Goal: Transaction & Acquisition: Purchase product/service

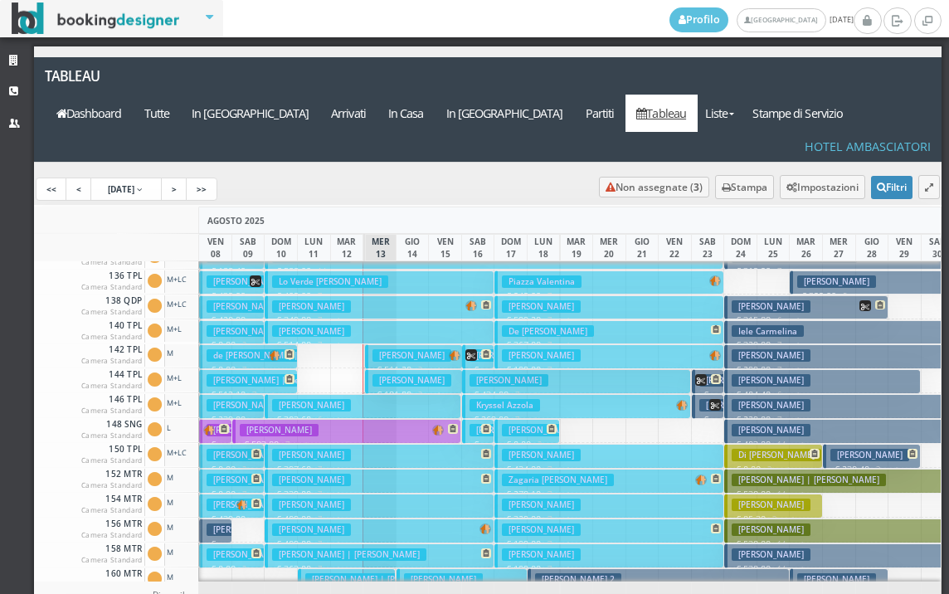
scroll to position [249, 0]
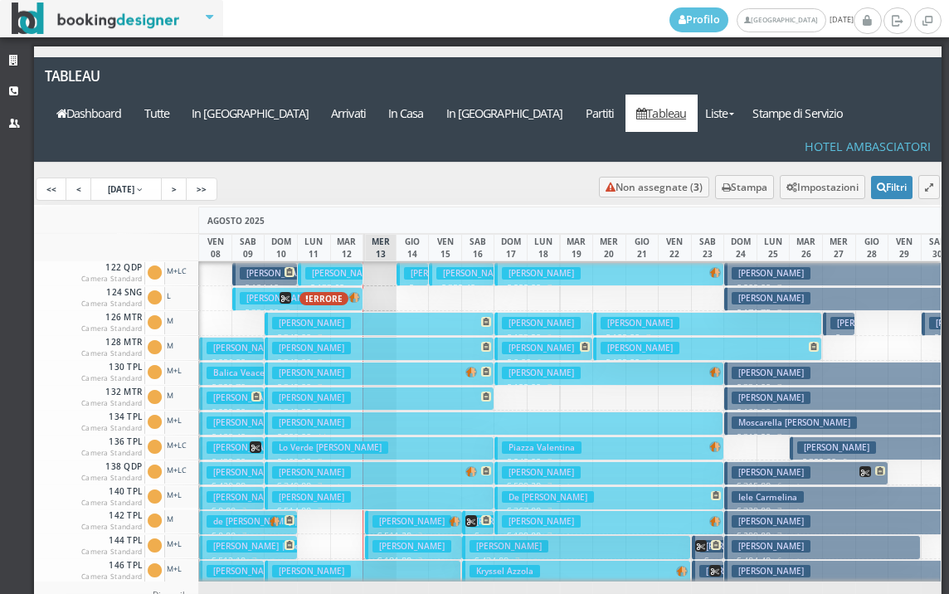
click at [319, 267] on h3 "Argano Francesco | Argano Francesco" at bounding box center [382, 273] width 154 height 12
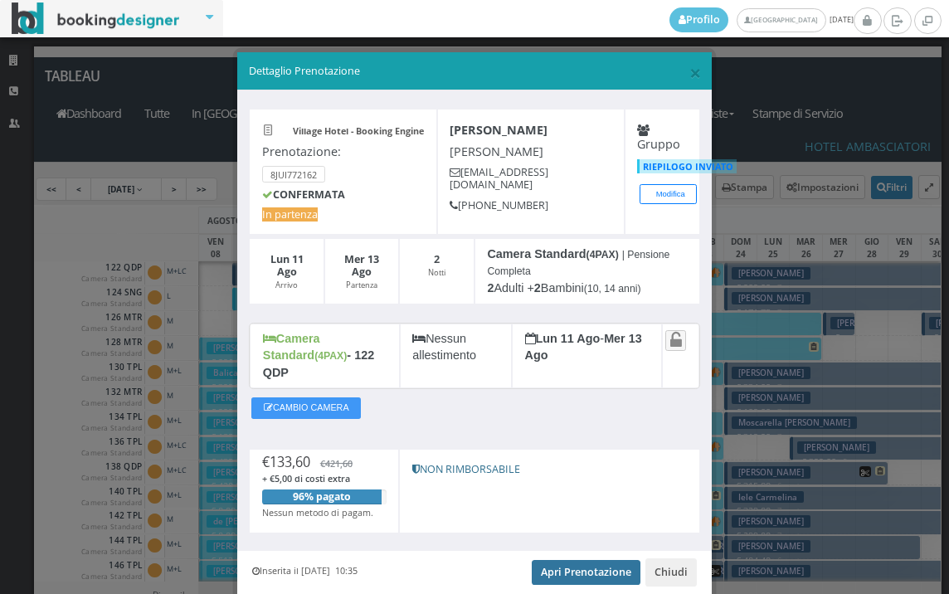
click at [568, 560] on link "Apri Prenotazione" at bounding box center [586, 572] width 109 height 25
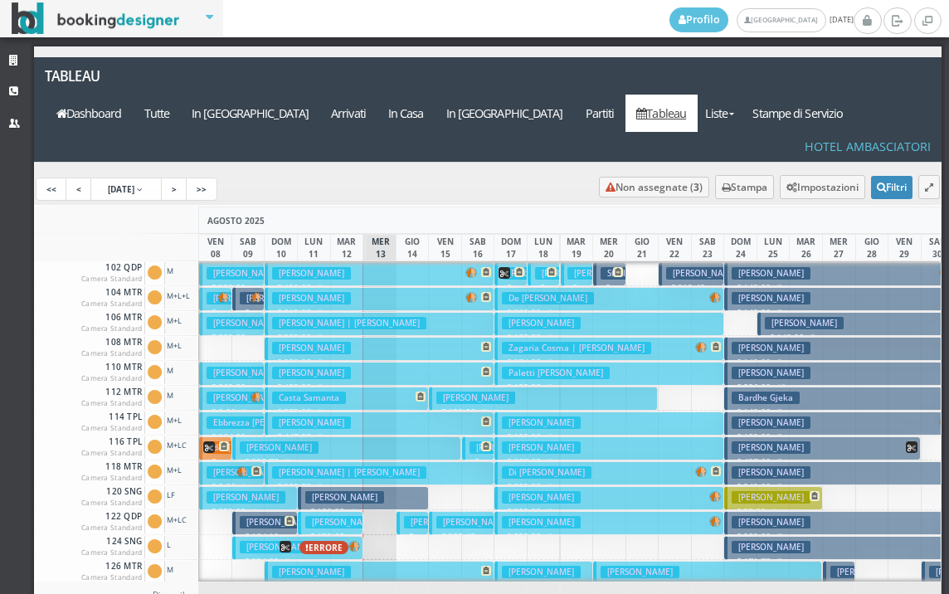
click at [329, 516] on h3 "[PERSON_NAME] | [PERSON_NAME]" at bounding box center [382, 522] width 154 height 12
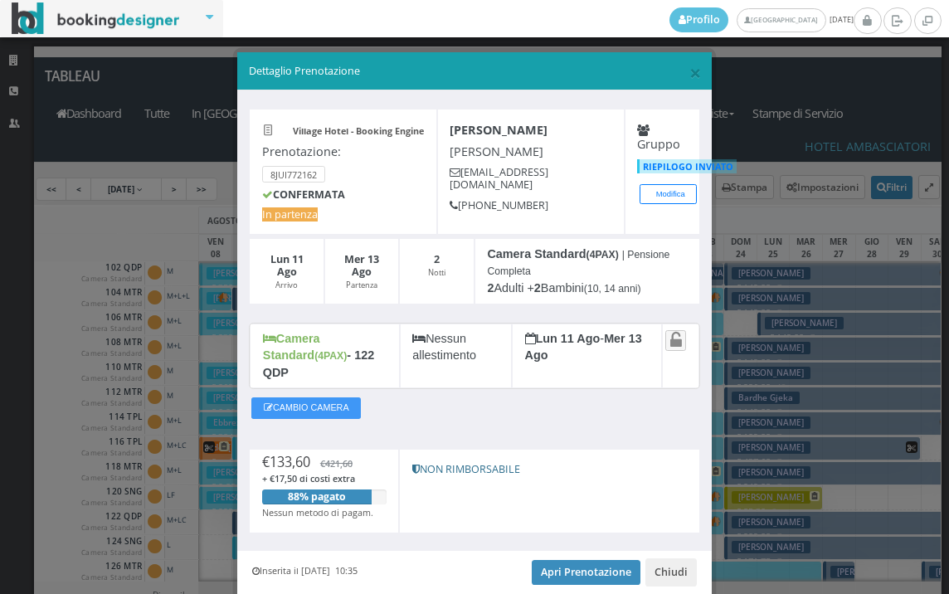
scroll to position [47, 0]
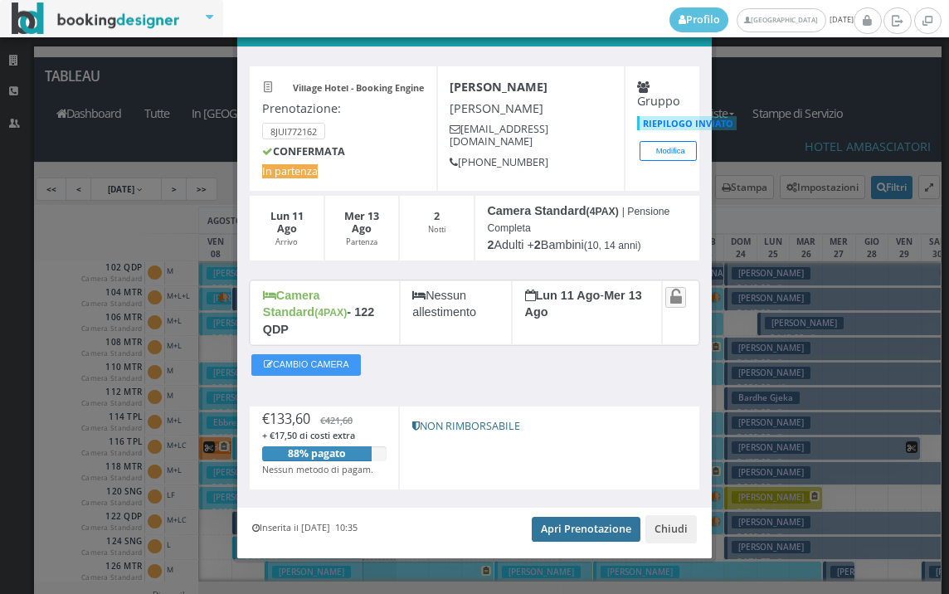
click at [564, 517] on link "Apri Prenotazione" at bounding box center [586, 529] width 109 height 25
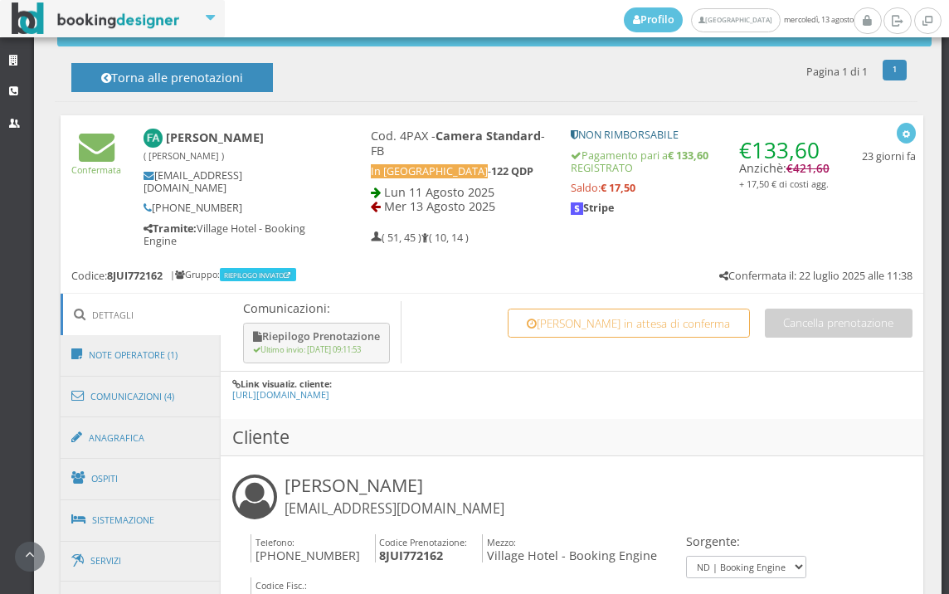
scroll to position [1106, 0]
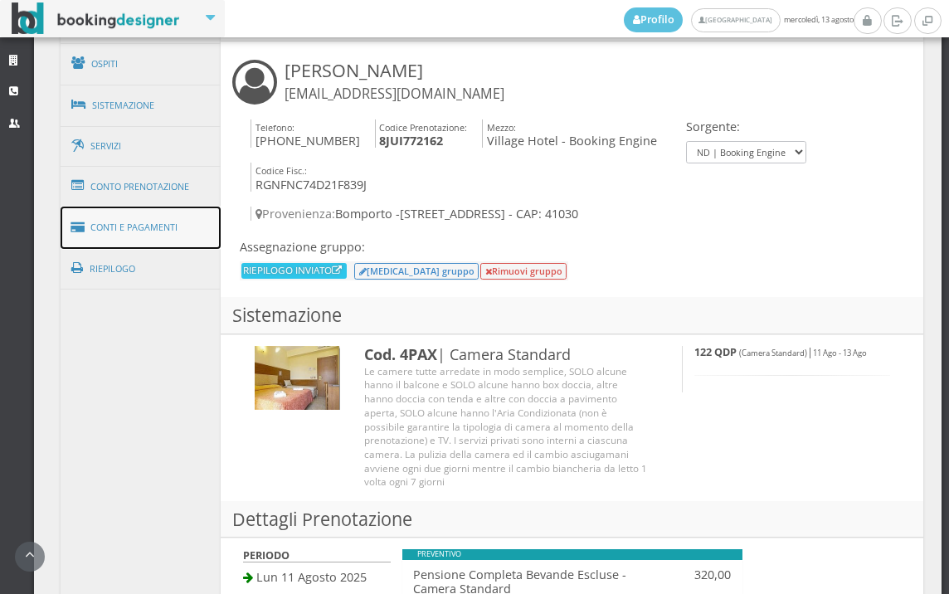
click at [145, 230] on link "Conti e Pagamenti" at bounding box center [141, 228] width 161 height 42
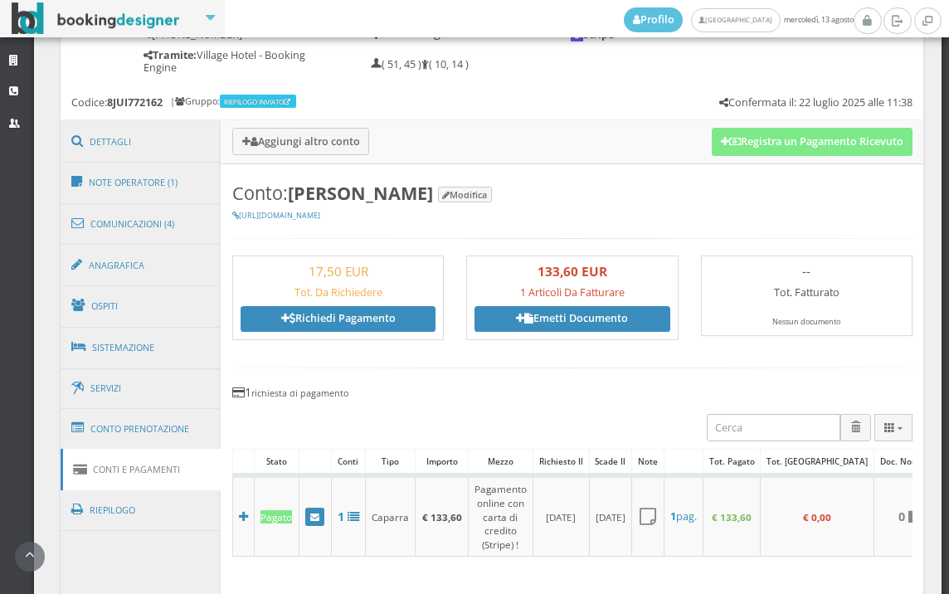
scroll to position [830, 0]
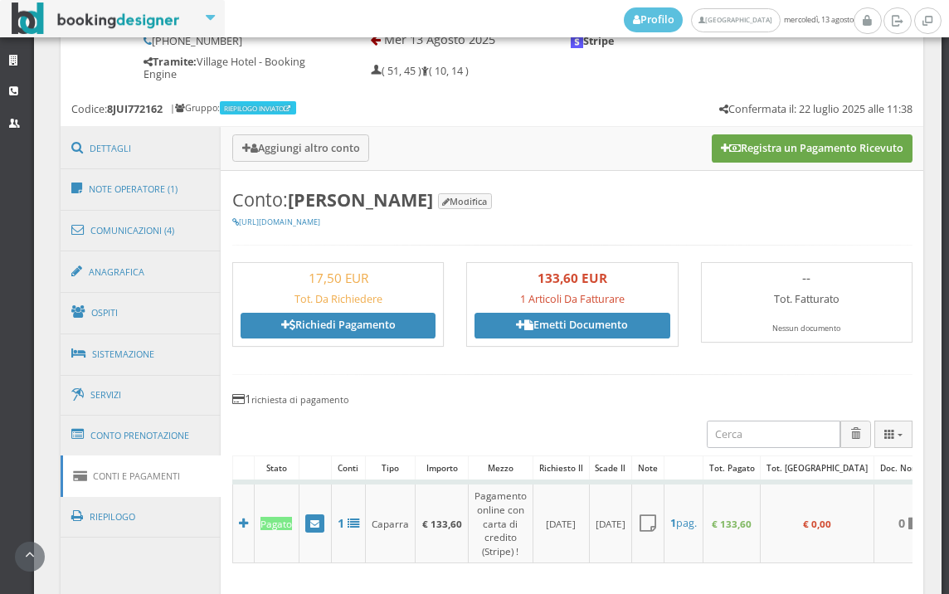
click at [783, 147] on button "Registra un Pagamento Ricevuto" at bounding box center [812, 148] width 201 height 28
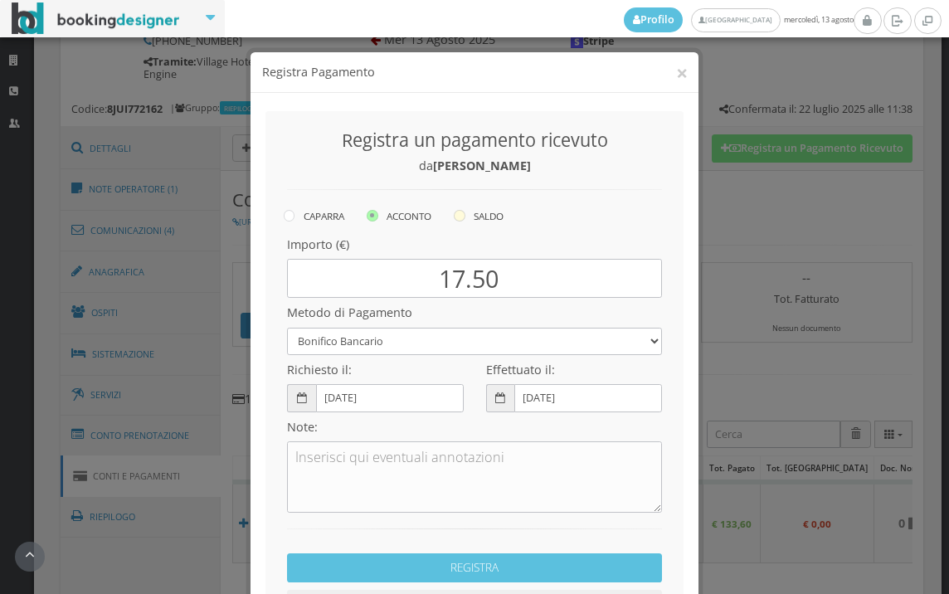
click at [460, 216] on icon at bounding box center [460, 216] width 12 height 12
radio input "true"
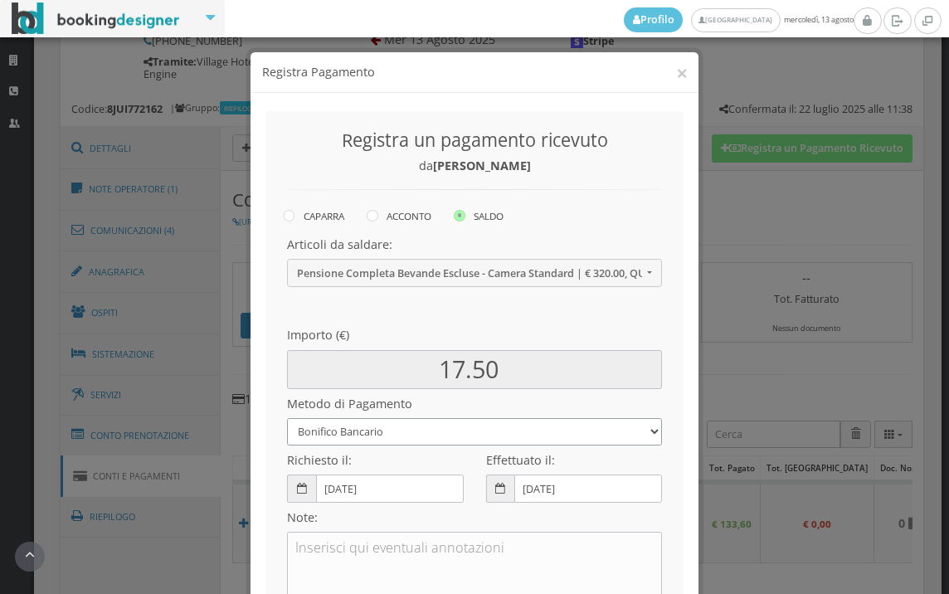
click at [387, 437] on select "Bonifico Bancario BONIFICO SUM UP Contanti Assegno Bancario Assegno Circolare V…" at bounding box center [474, 431] width 375 height 27
select select
click at [287, 418] on select "Bonifico Bancario BONIFICO SUM UP Contanti Assegno Bancario Assegno Circolare V…" at bounding box center [474, 431] width 375 height 27
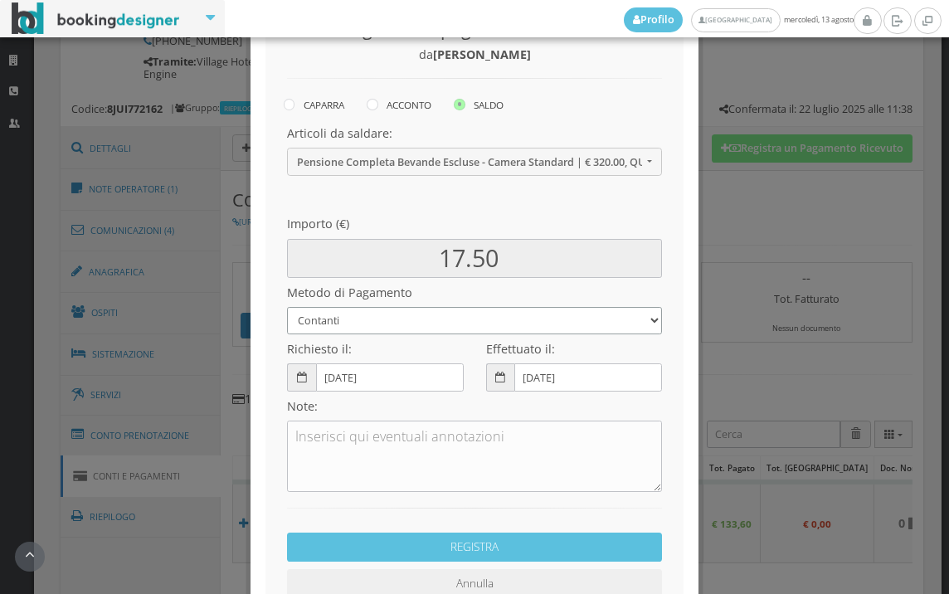
scroll to position [226, 0]
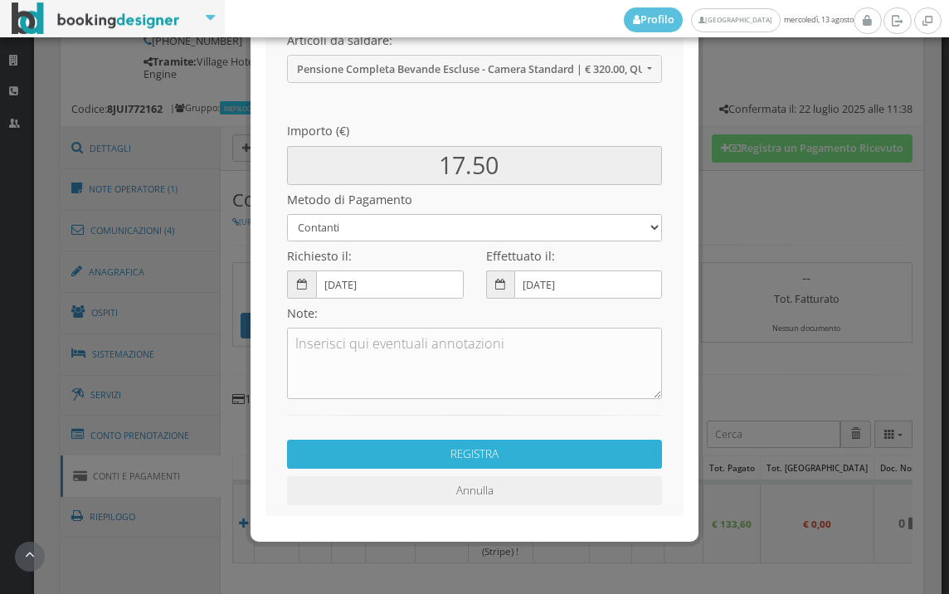
click at [458, 454] on button "REGISTRA" at bounding box center [474, 454] width 375 height 29
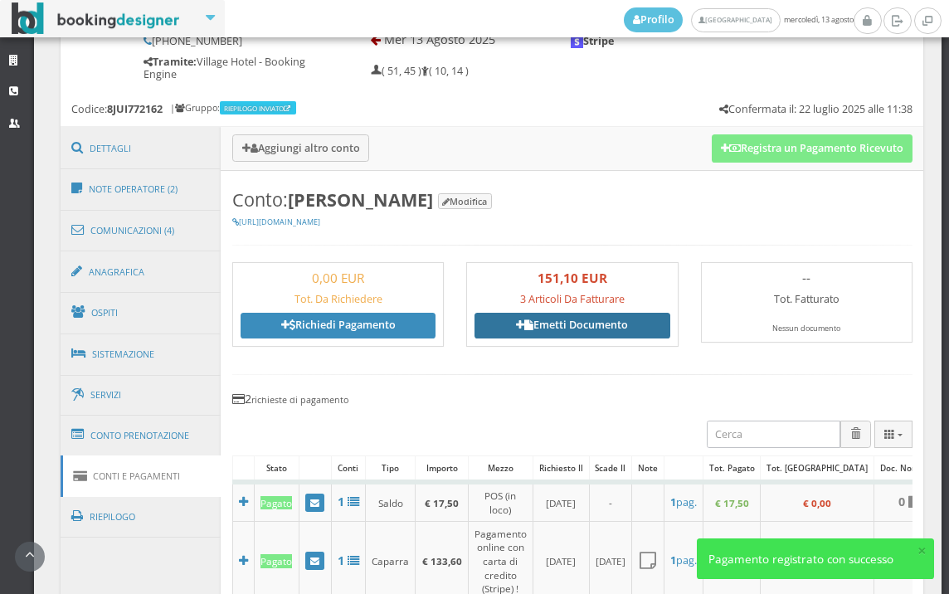
click at [567, 319] on link "Emetti Documento" at bounding box center [571, 325] width 195 height 25
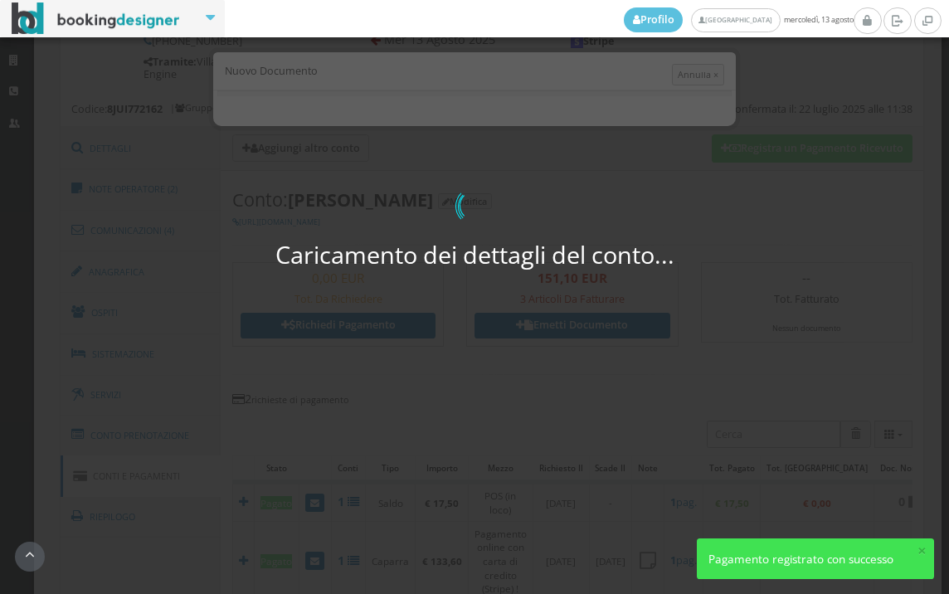
select select "PF"
select select "BOMPORTO"
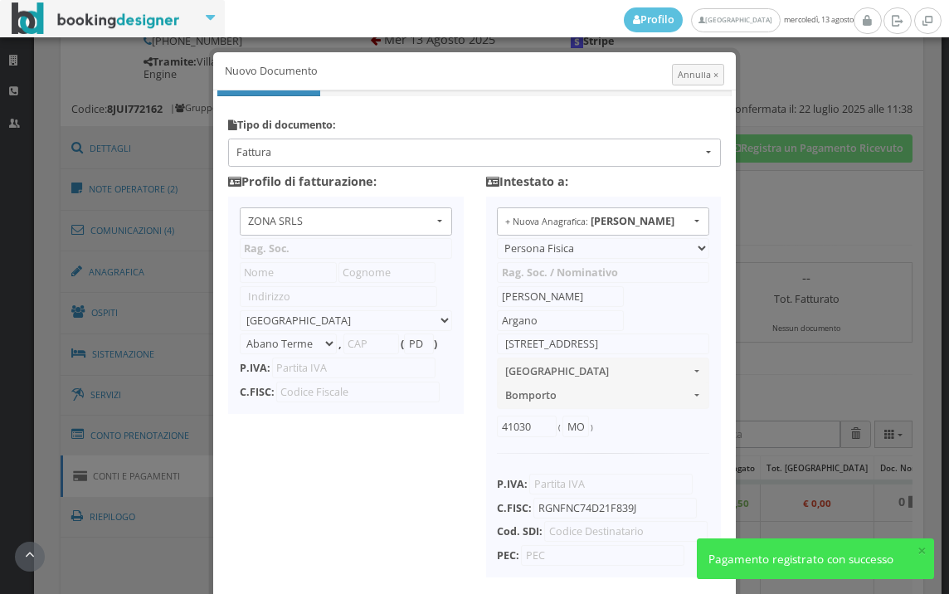
type input "ZONA SRLS"
type input "[PERSON_NAME] Durante, 8"
select select "Frattamaggiore"
type input "80027"
type input "NA"
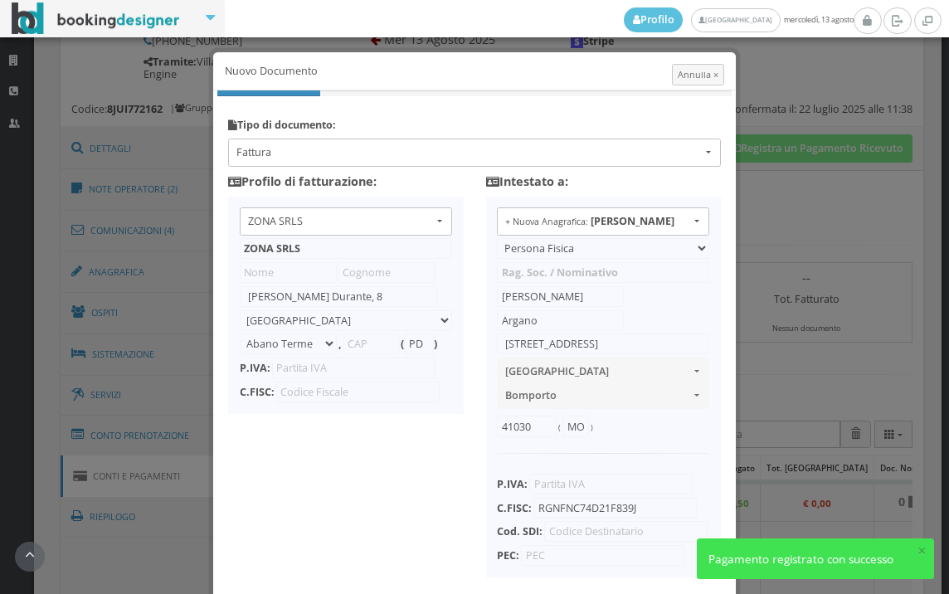
type input "10356321215"
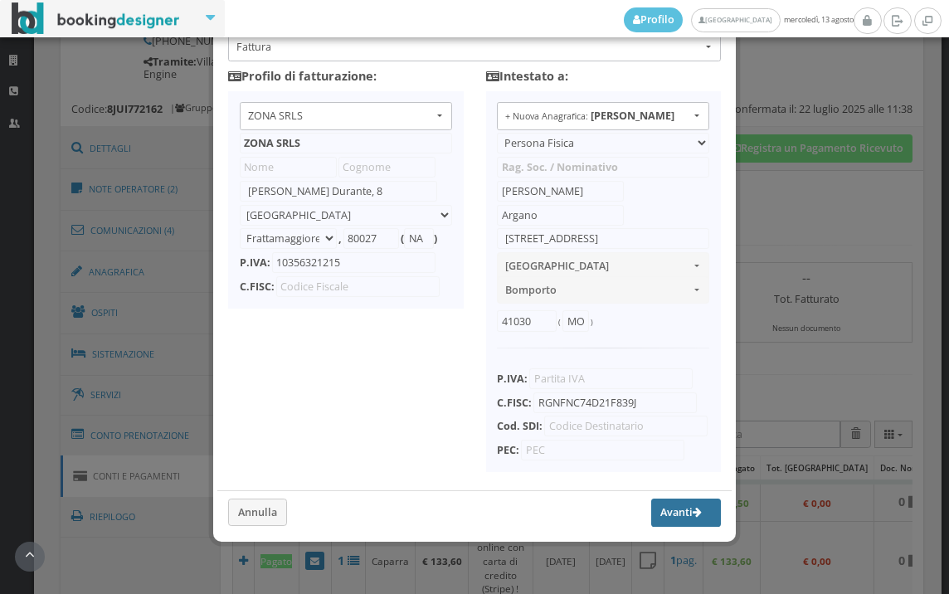
click at [651, 514] on button "Avanti" at bounding box center [686, 513] width 70 height 28
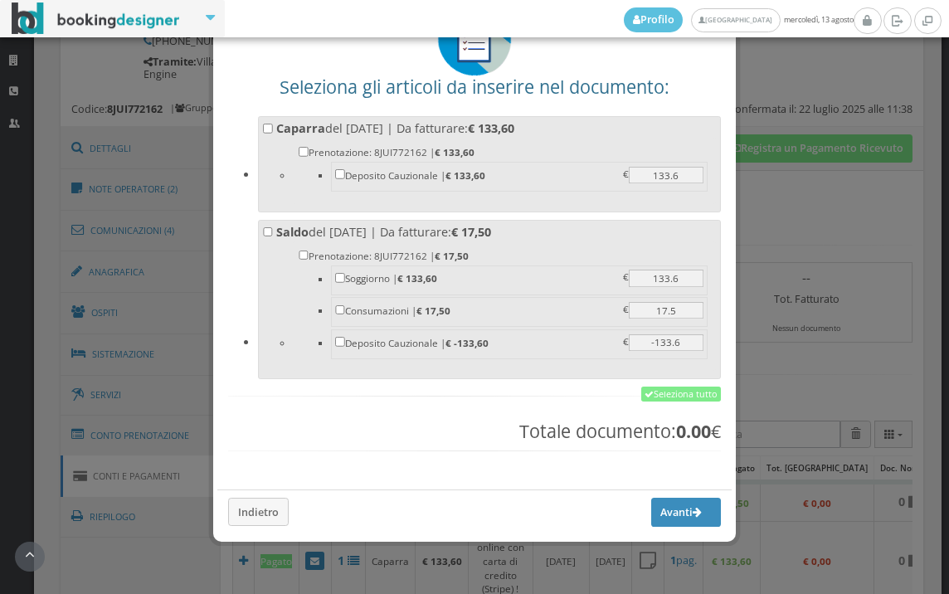
scroll to position [129, 0]
click at [674, 396] on link "Seleziona tutto" at bounding box center [681, 394] width 80 height 15
checkbox input "true"
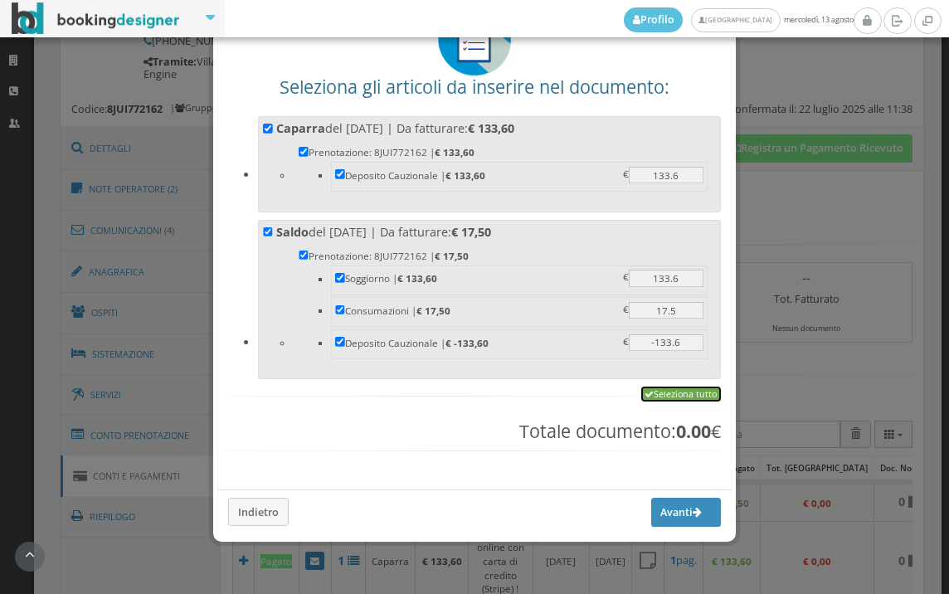
checkbox input "true"
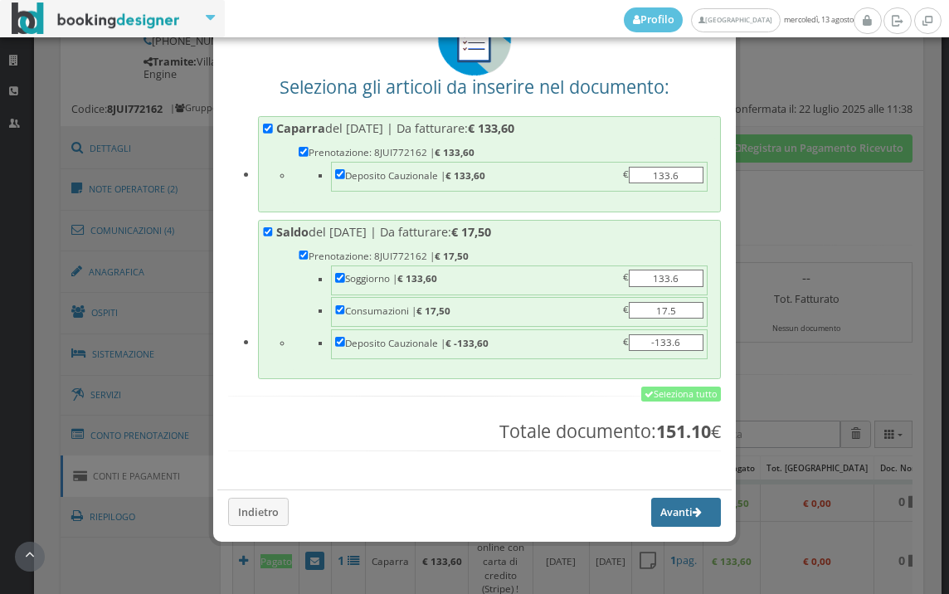
click at [654, 513] on button "Avanti" at bounding box center [686, 512] width 70 height 28
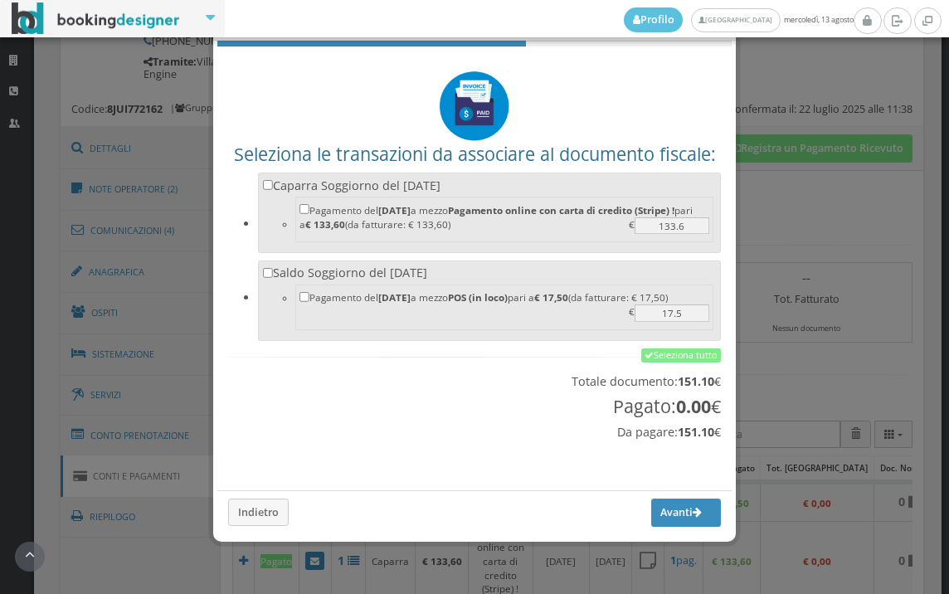
scroll to position [55, 0]
click at [664, 350] on link "Seleziona tutto" at bounding box center [681, 355] width 80 height 15
checkbox input "true"
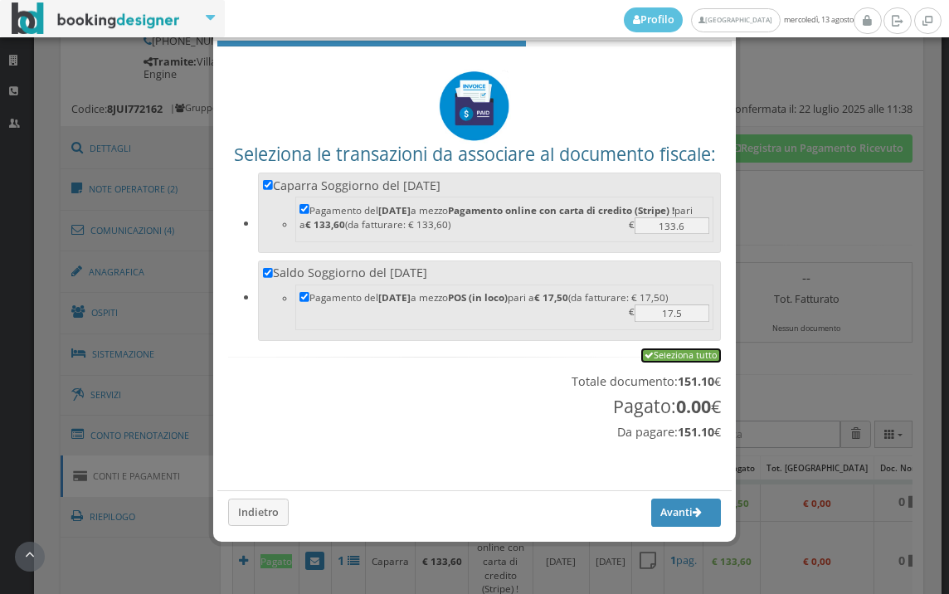
checkbox input "true"
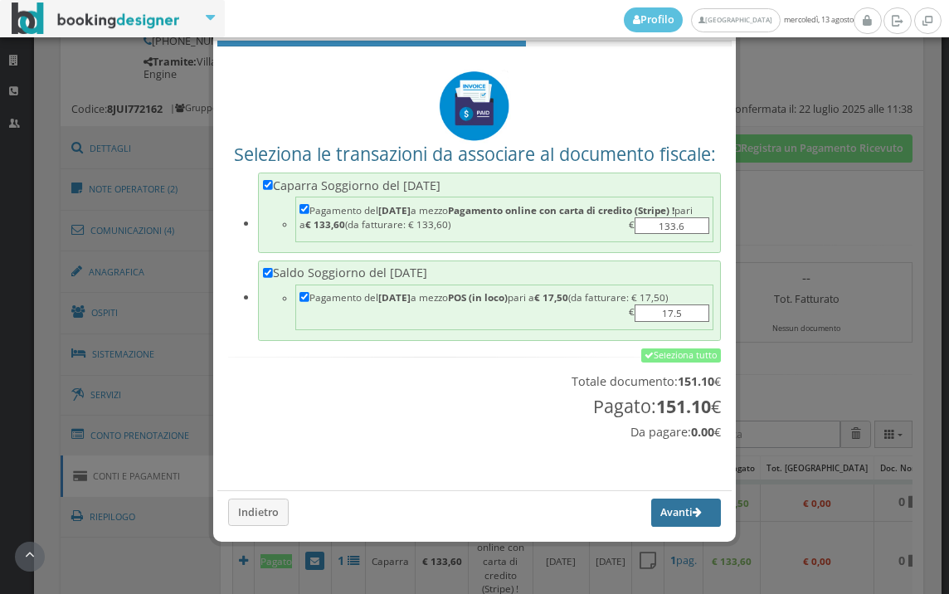
click at [669, 512] on button "Avanti" at bounding box center [686, 513] width 70 height 28
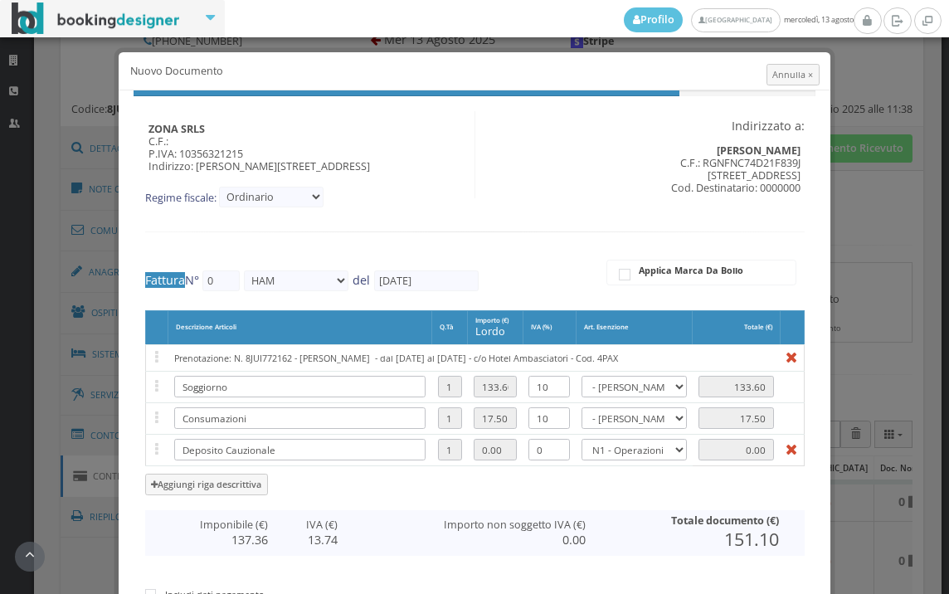
type input "461"
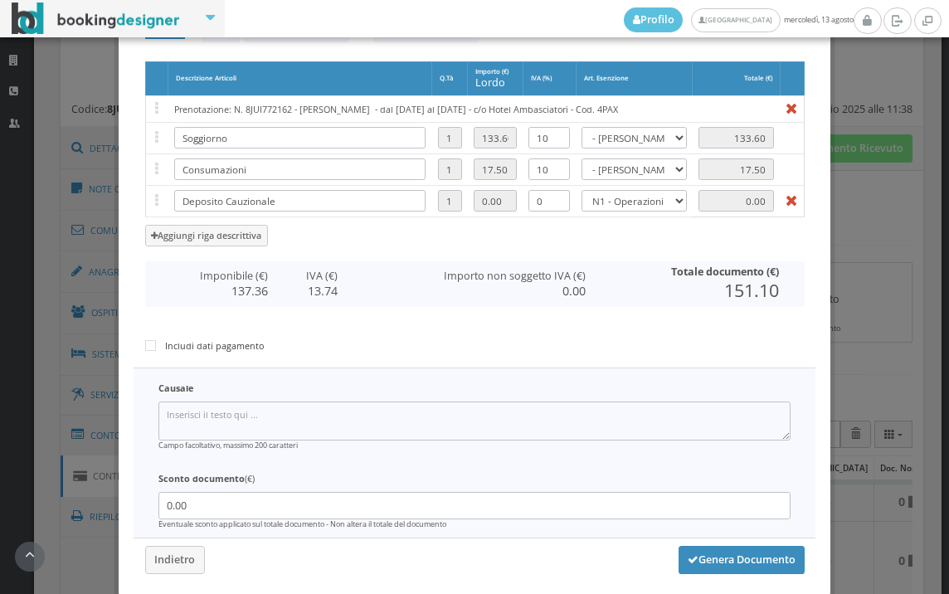
scroll to position [342, 0]
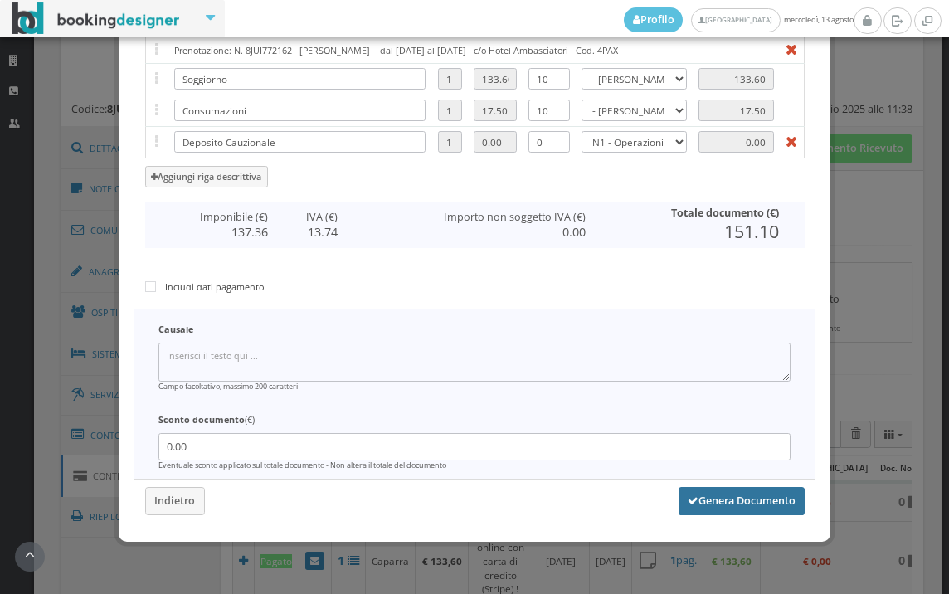
click at [721, 508] on button "Genera Documento" at bounding box center [742, 501] width 126 height 28
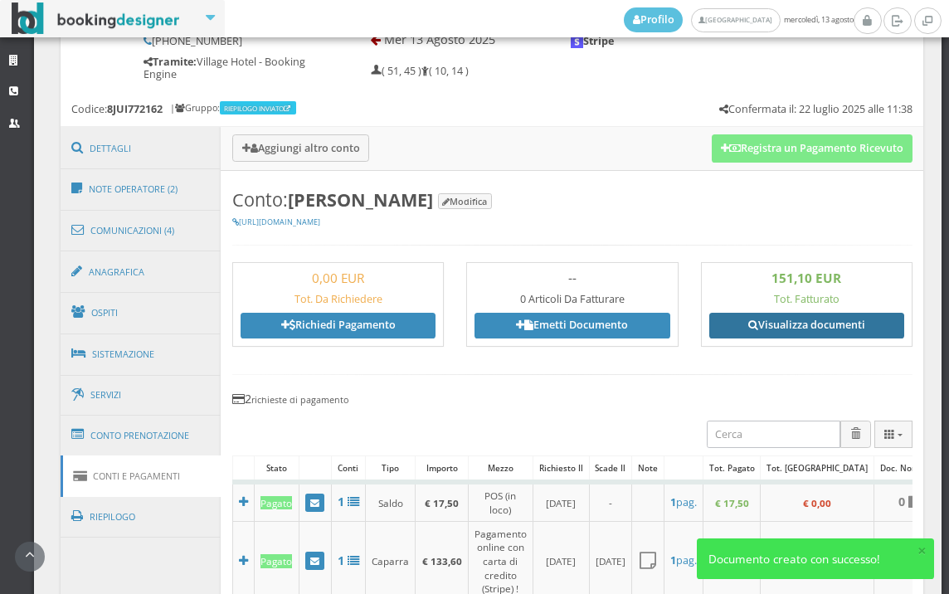
click at [800, 331] on link "Visualizza documenti" at bounding box center [806, 325] width 195 height 25
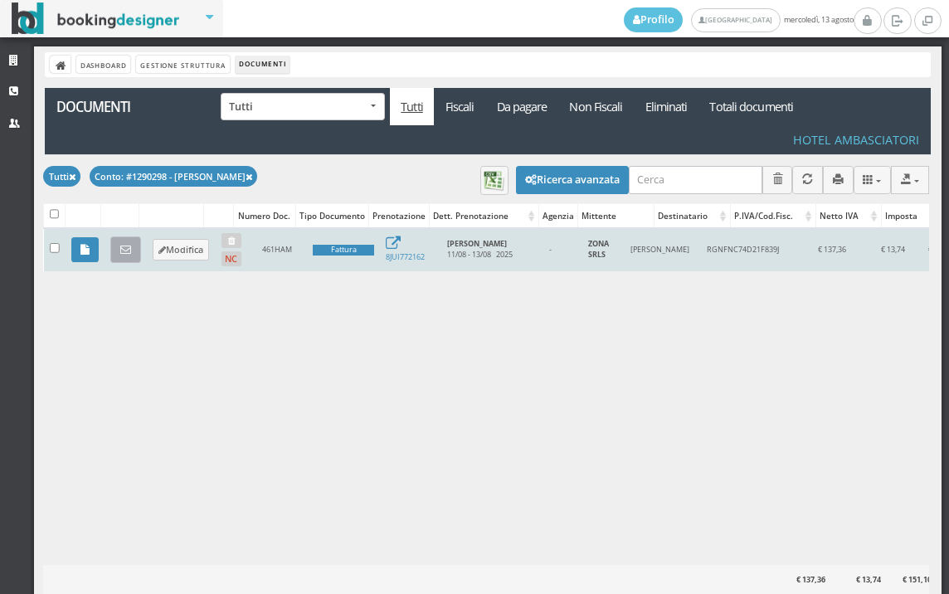
click at [124, 251] on icon at bounding box center [125, 250] width 11 height 11
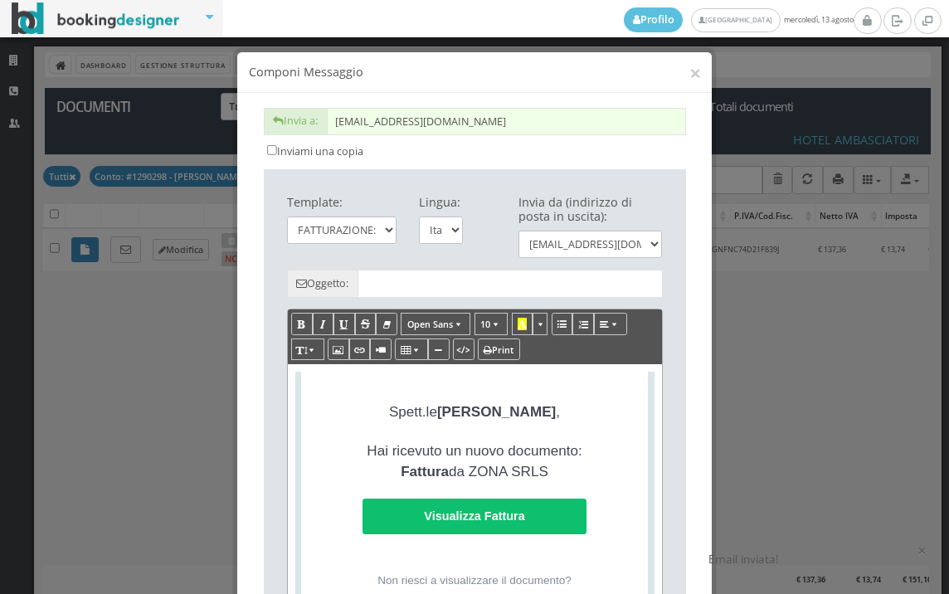
type input "Copia di cortesia: Fattura da ZONA SRLS - n. 461HAM del 13/08/2025"
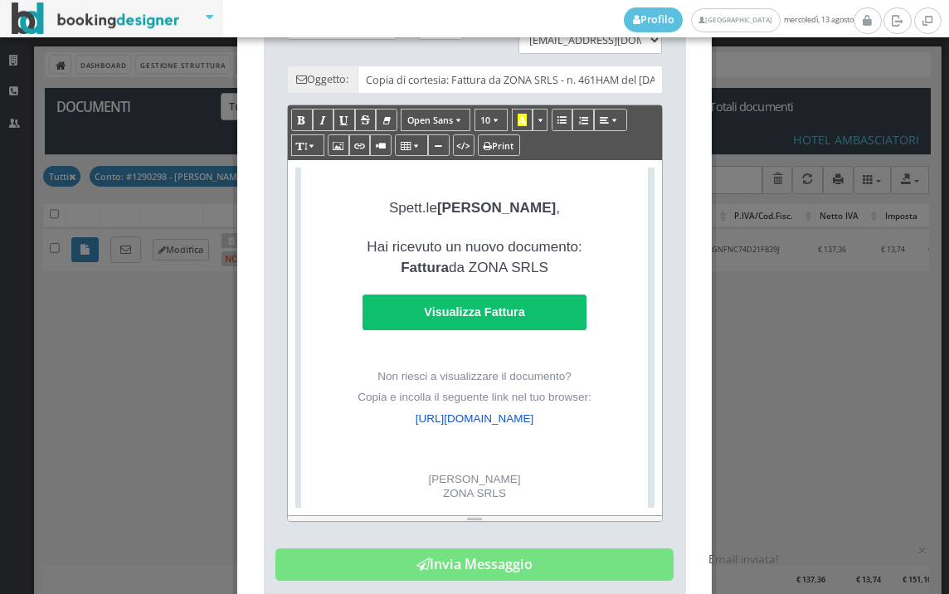
scroll to position [368, 0]
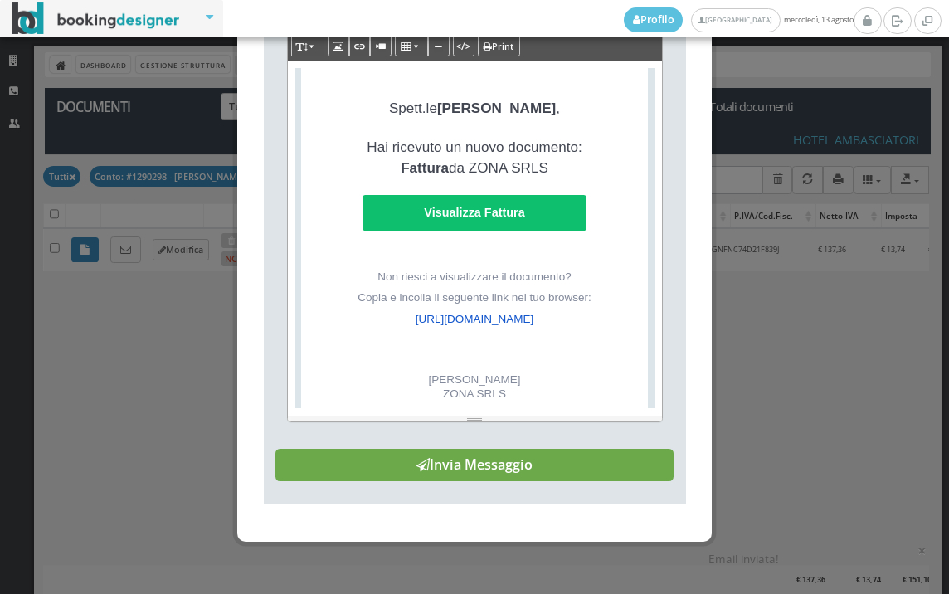
click at [473, 473] on button "Invia Messaggio" at bounding box center [474, 465] width 398 height 33
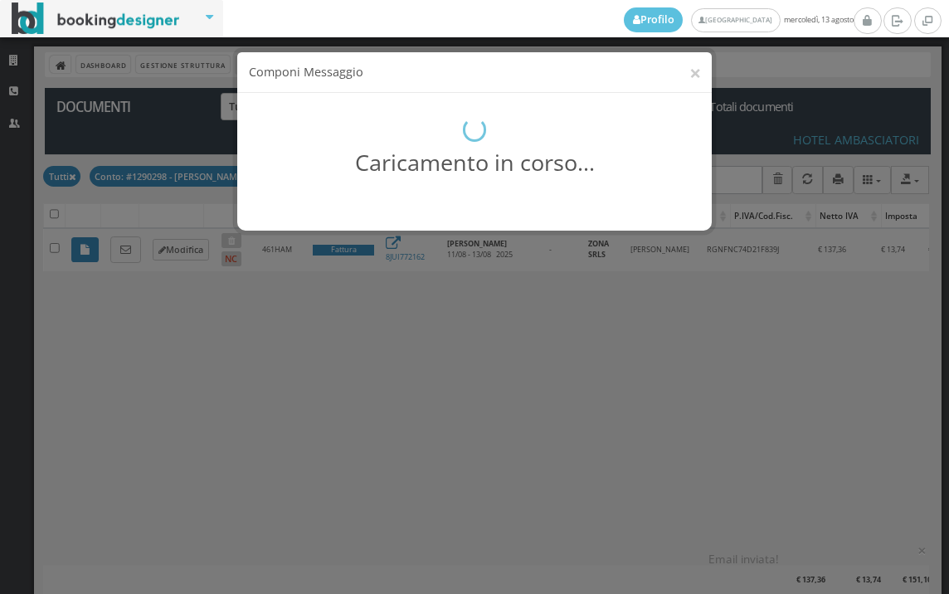
scroll to position [0, 0]
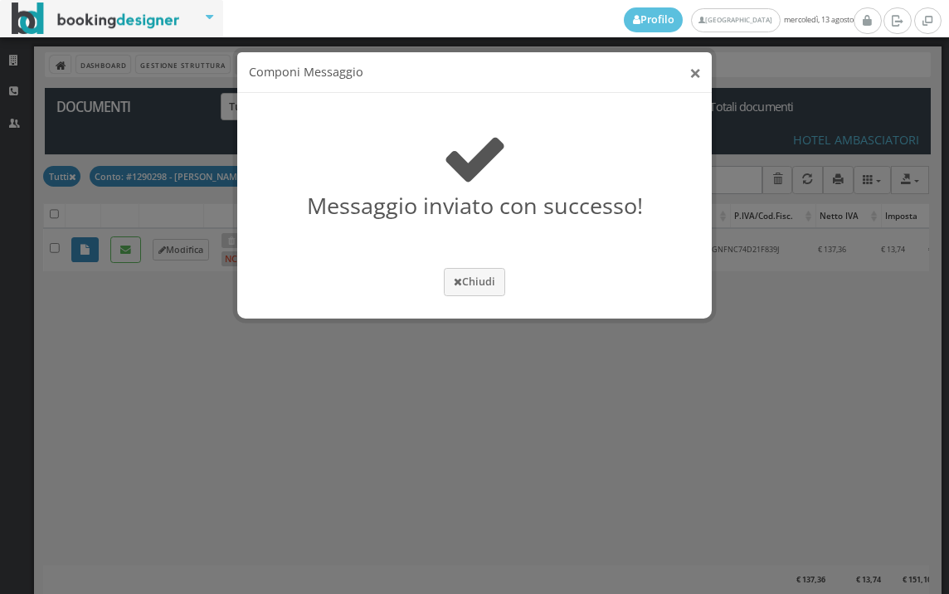
click at [696, 72] on button "×" at bounding box center [695, 72] width 12 height 21
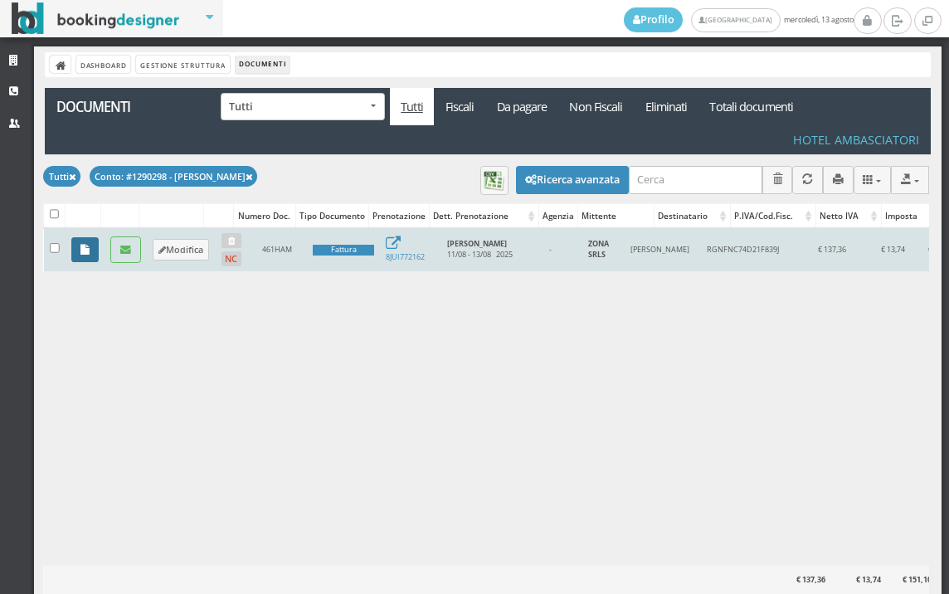
click at [80, 254] on icon at bounding box center [84, 250] width 9 height 11
